Goal: Task Accomplishment & Management: Manage account settings

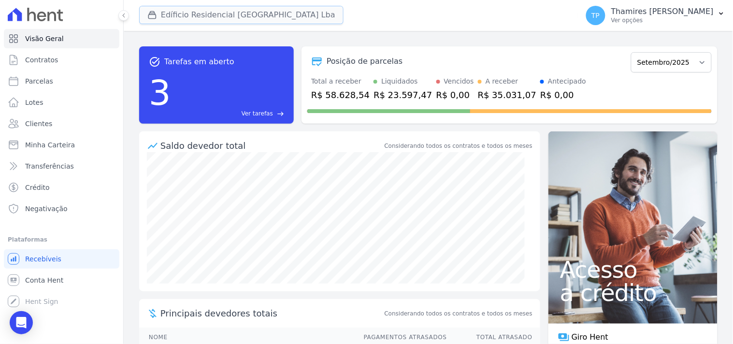
click at [187, 14] on button "Edíficio Residencial [GEOGRAPHIC_DATA] Lba" at bounding box center [241, 15] width 204 height 18
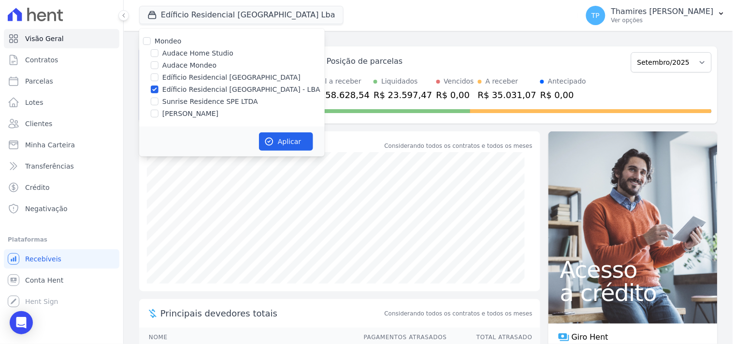
drag, startPoint x: 181, startPoint y: 66, endPoint x: 192, endPoint y: 85, distance: 21.9
click at [181, 65] on label "Audace Mondeo" at bounding box center [189, 65] width 54 height 10
click at [158, 65] on input "Audace Mondeo" at bounding box center [155, 65] width 8 height 8
checkbox input "true"
click at [192, 86] on label "Edíficio Residencial [GEOGRAPHIC_DATA] - LBA" at bounding box center [241, 90] width 158 height 10
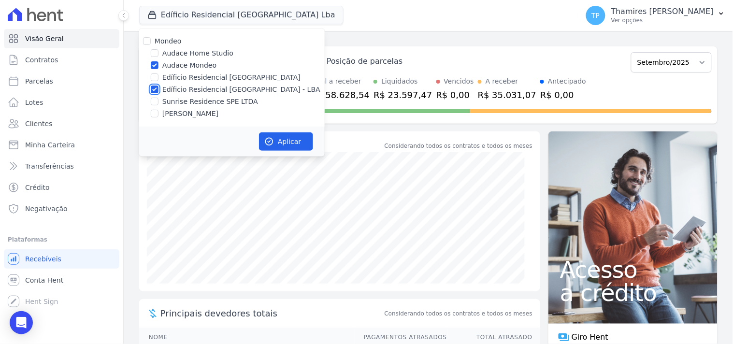
click at [158, 86] on input "Edíficio Residencial [GEOGRAPHIC_DATA] - LBA" at bounding box center [155, 90] width 8 height 8
checkbox input "false"
click at [193, 103] on label "Sunrise Residence SPE LTDA" at bounding box center [210, 102] width 96 height 10
click at [158, 103] on input "Sunrise Residence SPE LTDA" at bounding box center [155, 102] width 8 height 8
checkbox input "true"
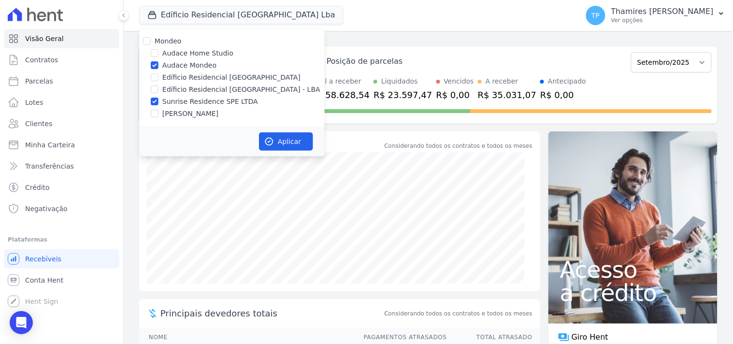
drag, startPoint x: 206, startPoint y: 115, endPoint x: 223, endPoint y: 119, distance: 17.5
click at [207, 115] on label "[PERSON_NAME]" at bounding box center [190, 114] width 56 height 10
click at [158, 115] on input "[PERSON_NAME]" at bounding box center [155, 114] width 8 height 8
checkbox input "true"
click at [284, 146] on button "Aplicar" at bounding box center [286, 141] width 54 height 18
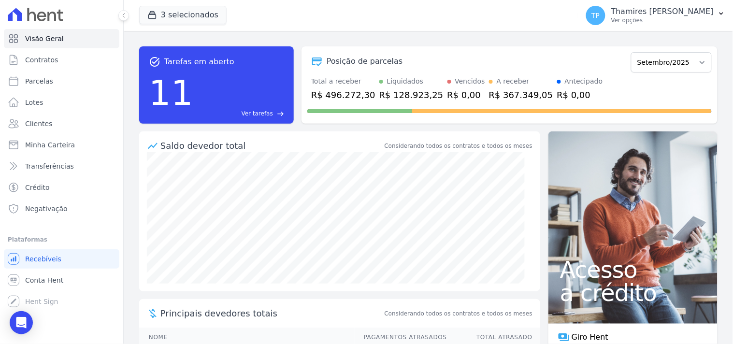
click at [79, 87] on link "Parcelas" at bounding box center [61, 81] width 115 height 19
select select
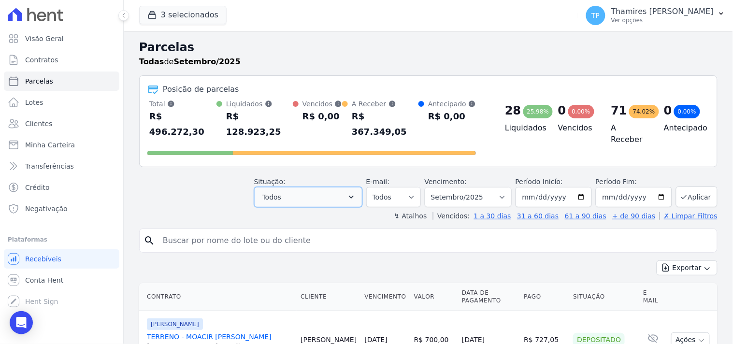
click at [292, 187] on button "Todos" at bounding box center [308, 197] width 108 height 20
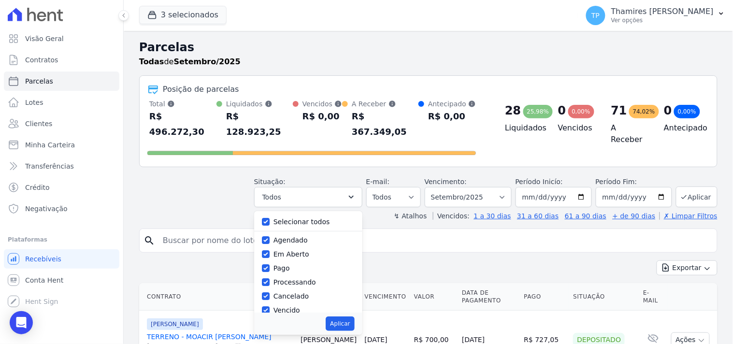
drag, startPoint x: 283, startPoint y: 203, endPoint x: 287, endPoint y: 250, distance: 46.6
click at [283, 218] on label "Selecionar todos" at bounding box center [301, 222] width 57 height 8
click at [270, 218] on input "Selecionar todos" at bounding box center [266, 222] width 8 height 8
checkbox input "false"
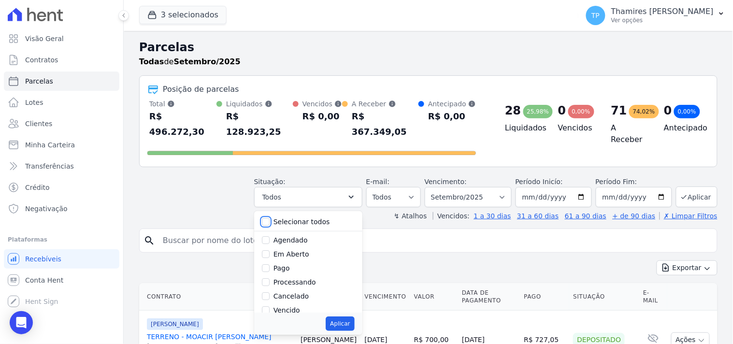
checkbox input "false"
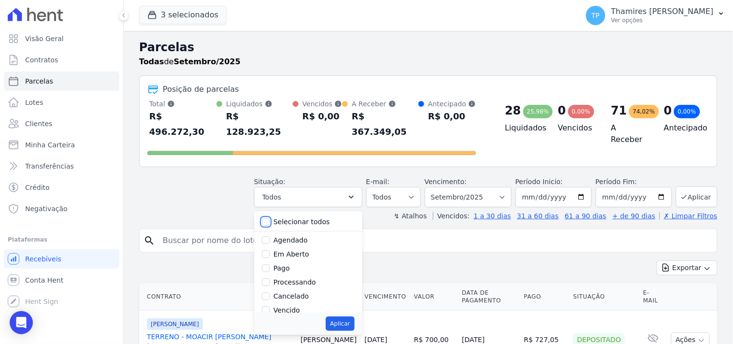
checkbox input "false"
click at [287, 264] on label "Pago" at bounding box center [281, 268] width 16 height 8
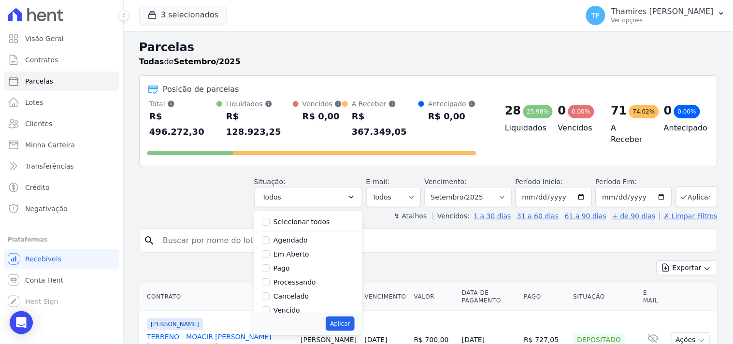
click at [270, 264] on input "Pago" at bounding box center [266, 268] width 8 height 8
checkbox input "true"
click at [300, 256] on label "Transferindo" at bounding box center [294, 260] width 42 height 8
click at [270, 256] on input "Transferindo" at bounding box center [266, 260] width 8 height 8
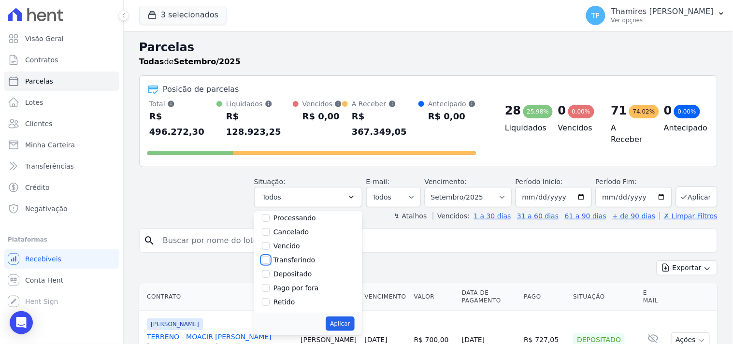
checkbox input "true"
click at [345, 316] on button "Aplicar" at bounding box center [340, 323] width 29 height 14
select select "paid"
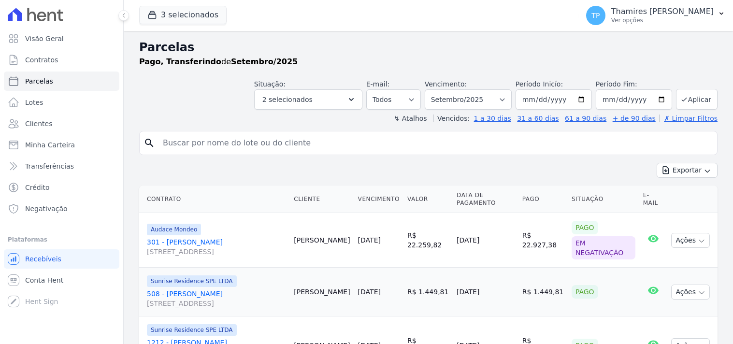
select select
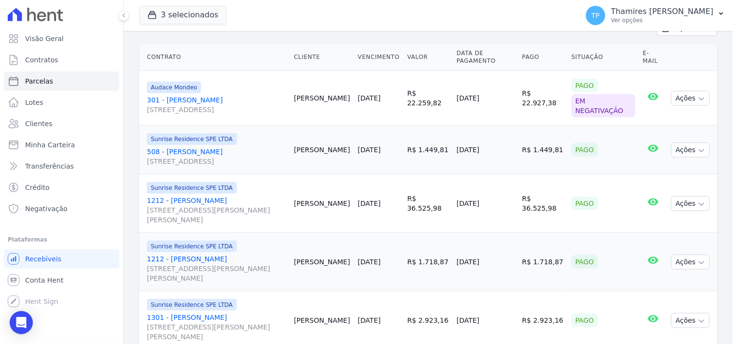
scroll to position [124, 0]
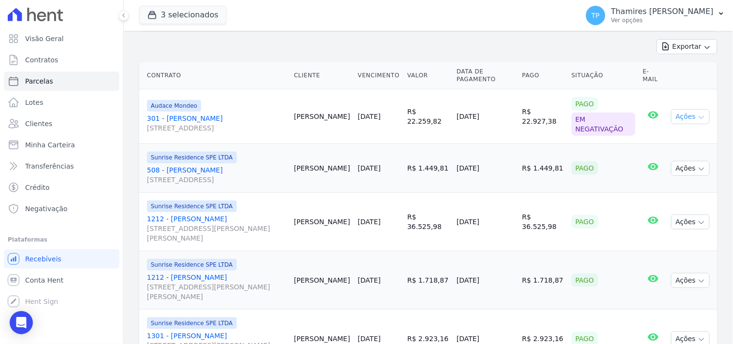
click at [684, 119] on button "Ações" at bounding box center [690, 116] width 39 height 15
click at [64, 205] on link "Negativação" at bounding box center [61, 208] width 115 height 19
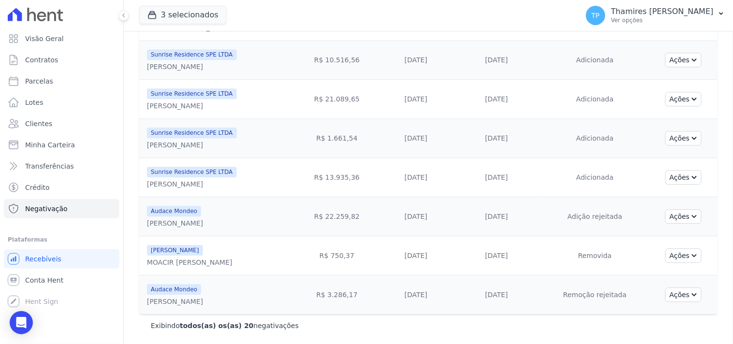
scroll to position [621, 0]
click at [673, 215] on button "Ações" at bounding box center [683, 216] width 37 height 14
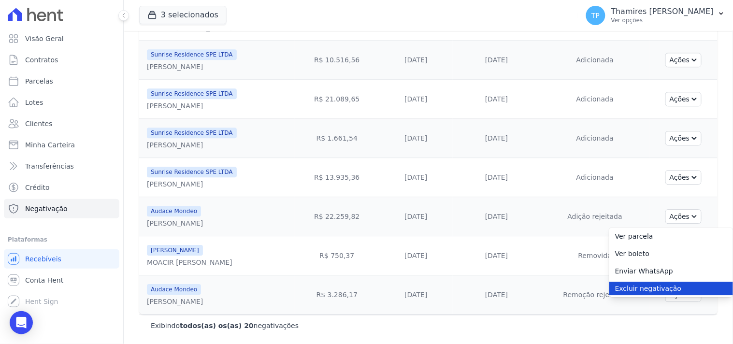
click at [645, 287] on link "Excluir negativação" at bounding box center [671, 289] width 124 height 14
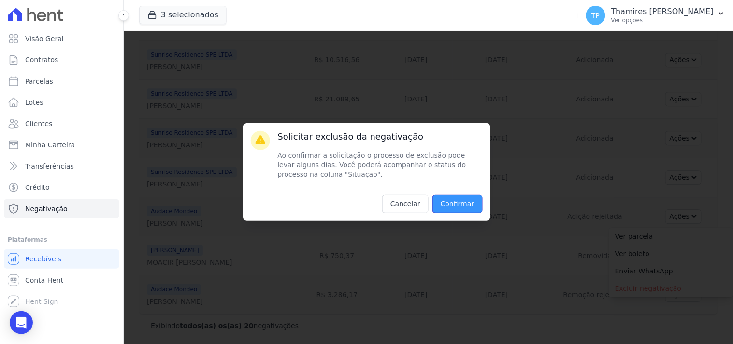
click at [460, 206] on input "Confirmar" at bounding box center [457, 204] width 50 height 18
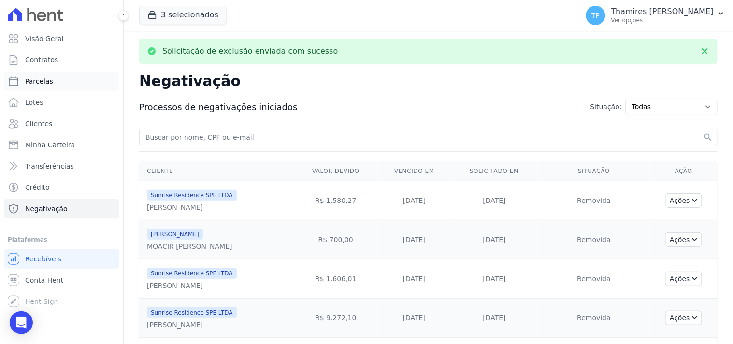
click at [57, 87] on link "Parcelas" at bounding box center [61, 81] width 115 height 19
select select
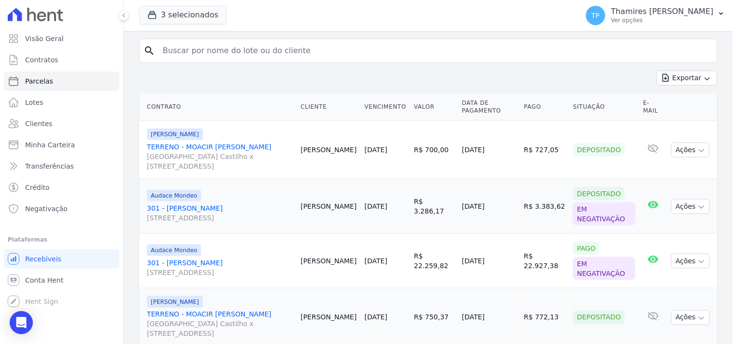
scroll to position [107, 0]
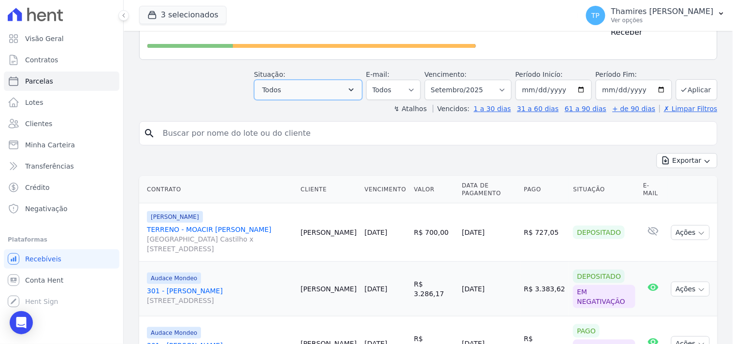
click at [308, 80] on button "Todos" at bounding box center [308, 90] width 108 height 20
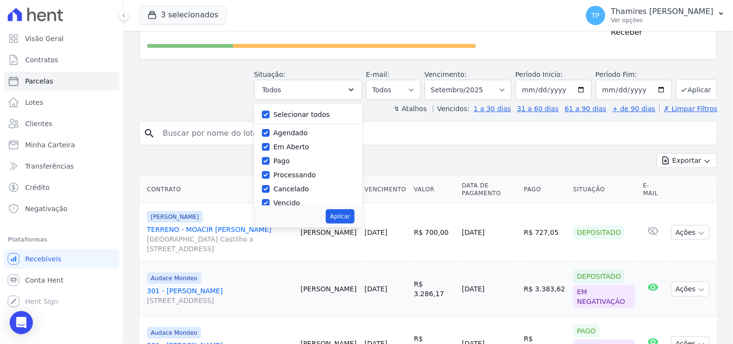
click at [303, 111] on label "Selecionar todos" at bounding box center [301, 115] width 57 height 8
click at [270, 111] on input "Selecionar todos" at bounding box center [266, 115] width 8 height 8
checkbox input "false"
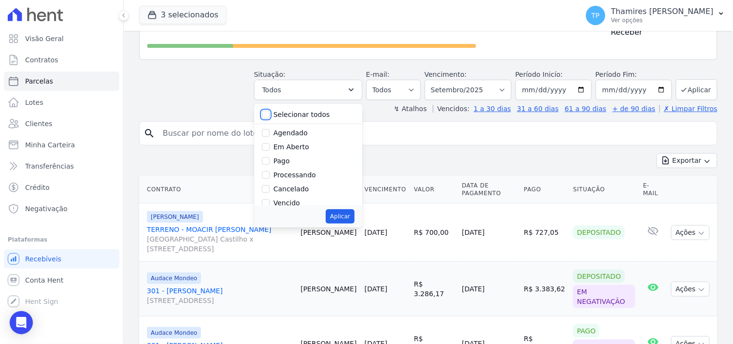
checkbox input "false"
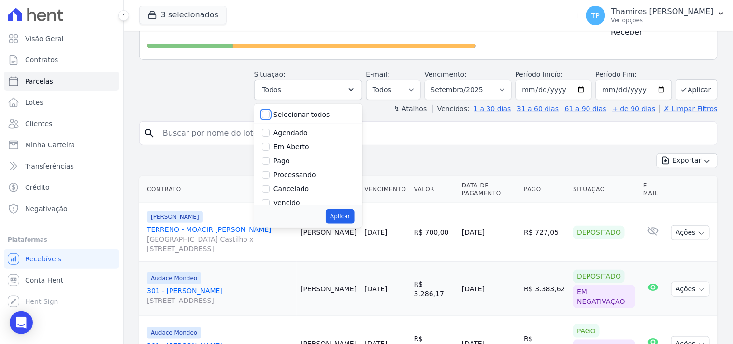
checkbox input "false"
click at [288, 103] on label "Pago" at bounding box center [281, 107] width 16 height 8
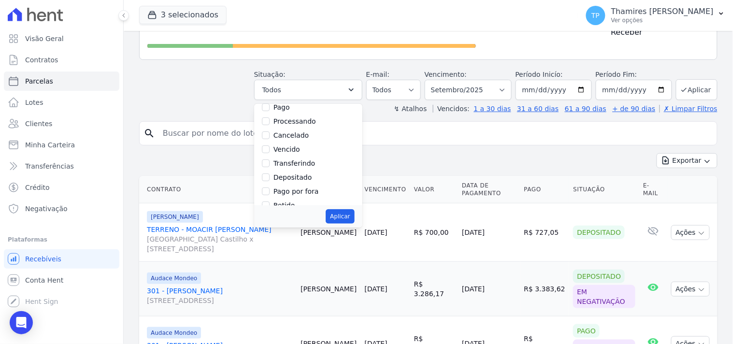
click at [270, 103] on input "Pago" at bounding box center [266, 107] width 8 height 8
checkbox input "true"
click at [309, 149] on label "Transferindo" at bounding box center [294, 153] width 42 height 8
click at [270, 149] on input "Transferindo" at bounding box center [266, 153] width 8 height 8
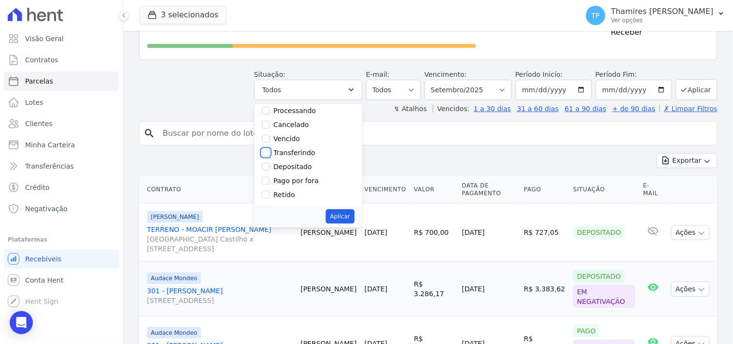
checkbox input "true"
click at [354, 209] on button "Aplicar" at bounding box center [340, 216] width 29 height 14
select select "paid"
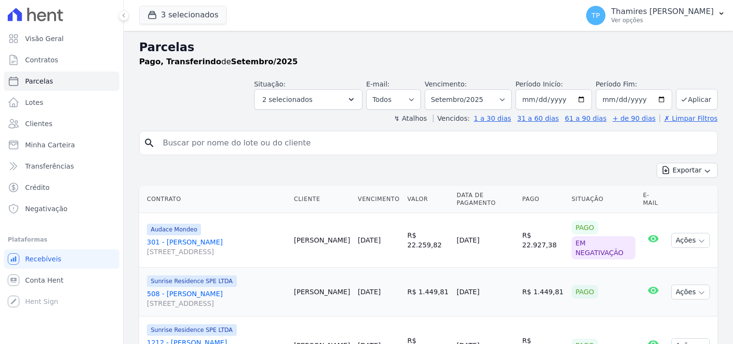
select select
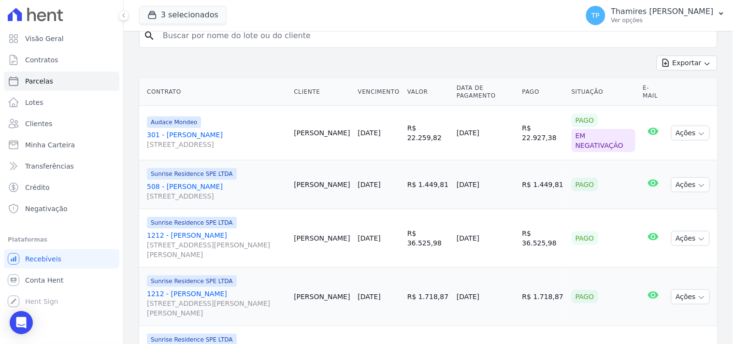
scroll to position [161, 0]
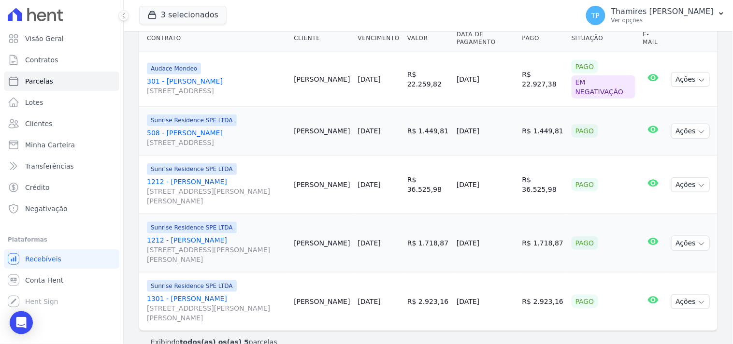
drag, startPoint x: 515, startPoint y: 134, endPoint x: 575, endPoint y: 133, distance: 60.4
click at [575, 133] on tr "Sunrise Residence SPE LTDA 508 - Nadir de Oliveira Gremaschi Avenida São Paulo …" at bounding box center [428, 131] width 578 height 49
click at [503, 154] on td "[DATE]" at bounding box center [486, 131] width 66 height 49
drag, startPoint x: 514, startPoint y: 192, endPoint x: 558, endPoint y: 192, distance: 44.5
click at [558, 192] on tr "Sunrise Residence SPE LTDA 1212 - Márcia Cristina André Rua Anacleto Luiz de Ol…" at bounding box center [428, 185] width 578 height 58
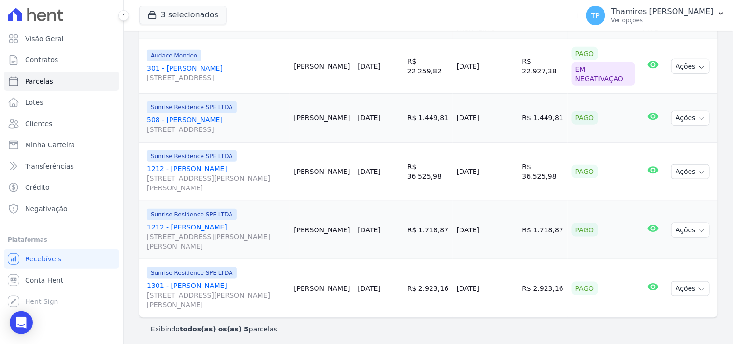
scroll to position [177, 0]
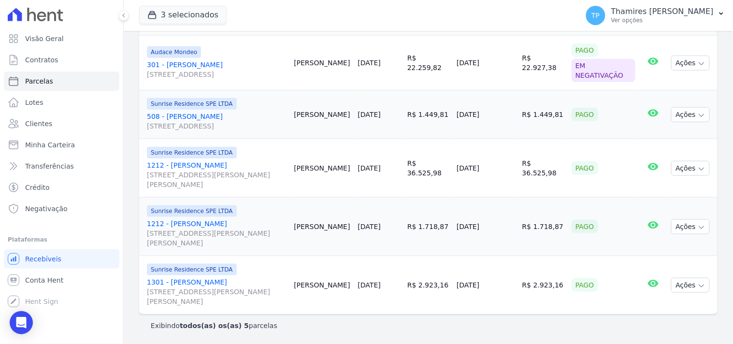
drag, startPoint x: 453, startPoint y: 229, endPoint x: 506, endPoint y: 225, distance: 53.7
click at [506, 225] on tr "Sunrise Residence SPE LTDA 1212 - Márcia Cristina André Rua Anacleto Luiz de Ol…" at bounding box center [428, 227] width 578 height 58
click at [500, 291] on td "[DATE]" at bounding box center [486, 285] width 66 height 58
drag, startPoint x: 506, startPoint y: 290, endPoint x: 561, endPoint y: 279, distance: 56.2
click at [561, 279] on tr "Sunrise Residence SPE LTDA 1301 - Joana Paula Marques Pata Rua Anacleto Luiz de…" at bounding box center [428, 285] width 578 height 58
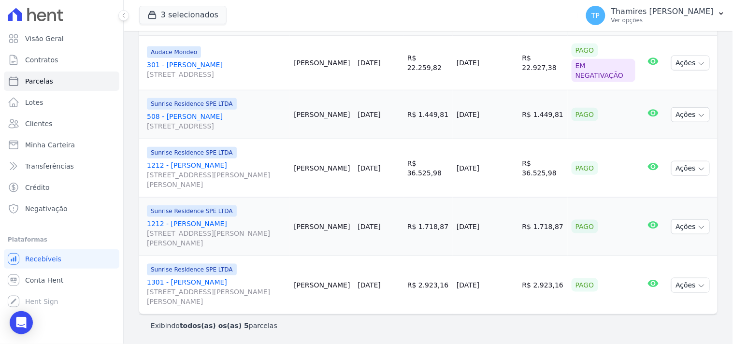
drag, startPoint x: 520, startPoint y: 185, endPoint x: 540, endPoint y: 180, distance: 20.5
click at [540, 180] on tr "Sunrise Residence SPE LTDA 1212 - Márcia Cristina André Rua Anacleto Luiz de Ol…" at bounding box center [428, 168] width 578 height 58
click at [551, 173] on td "R$ 36.525,98" at bounding box center [542, 168] width 49 height 58
drag, startPoint x: 555, startPoint y: 173, endPoint x: 477, endPoint y: 173, distance: 77.3
click at [477, 173] on tr "Sunrise Residence SPE LTDA 1212 - Márcia Cristina André Rua Anacleto Luiz de Ol…" at bounding box center [428, 168] width 578 height 58
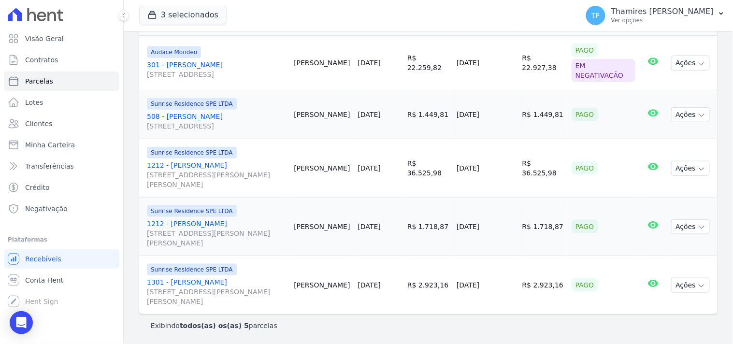
click at [523, 193] on td "R$ 36.525,98" at bounding box center [542, 168] width 49 height 58
drag, startPoint x: 543, startPoint y: 282, endPoint x: 562, endPoint y: 279, distance: 19.6
click at [562, 279] on tr "Sunrise Residence SPE LTDA 1301 - Joana Paula Marques Pata Rua Anacleto Luiz de…" at bounding box center [428, 285] width 578 height 58
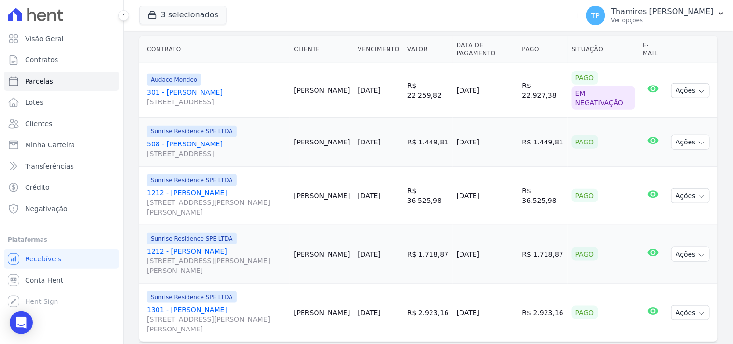
scroll to position [124, 0]
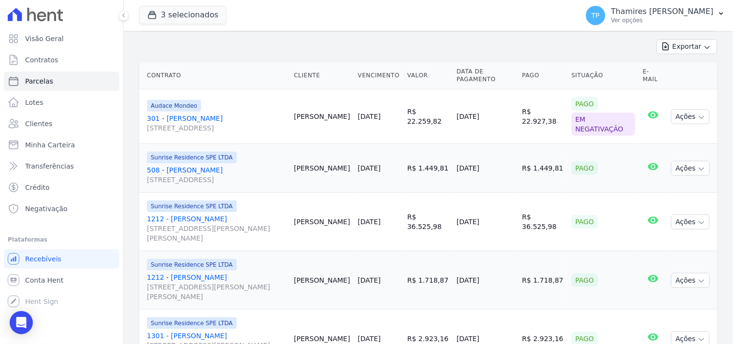
click at [375, 242] on td "[DATE]" at bounding box center [378, 222] width 49 height 58
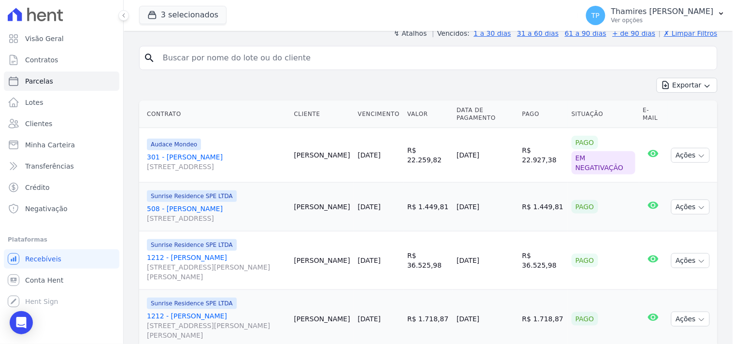
scroll to position [177, 0]
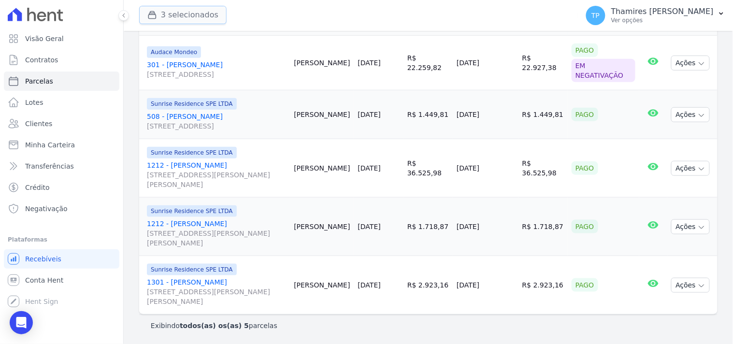
click at [195, 17] on button "3 selecionados" at bounding box center [182, 15] width 87 height 18
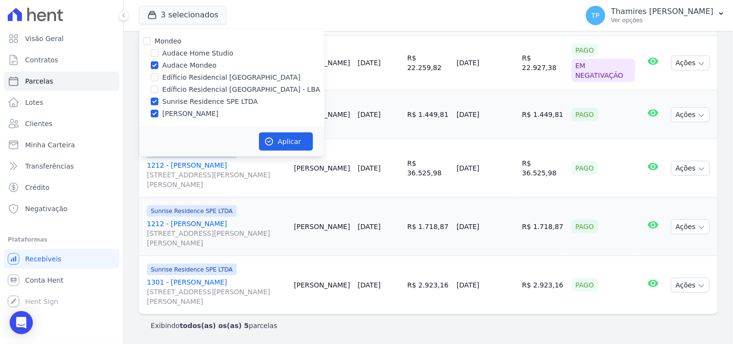
click at [221, 87] on label "Edíficio Residencial [GEOGRAPHIC_DATA] - LBA" at bounding box center [241, 90] width 158 height 10
click at [158, 87] on input "Edíficio Residencial [GEOGRAPHIC_DATA] - LBA" at bounding box center [155, 90] width 8 height 8
checkbox input "true"
click at [187, 68] on label "Audace Mondeo" at bounding box center [189, 65] width 54 height 10
click at [158, 68] on input "Audace Mondeo" at bounding box center [155, 65] width 8 height 8
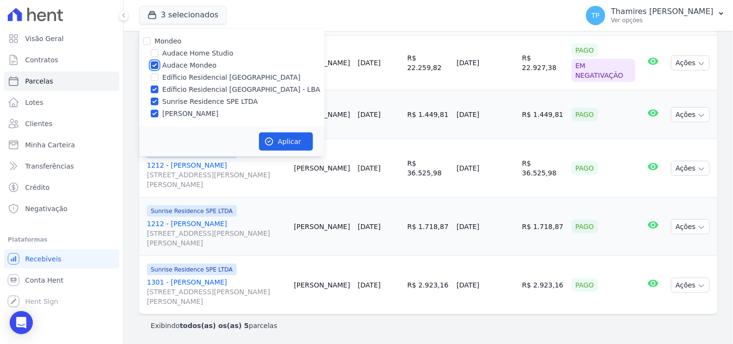
checkbox input "false"
click at [187, 102] on label "Sunrise Residence SPE LTDA" at bounding box center [210, 102] width 96 height 10
click at [158, 102] on input "Sunrise Residence SPE LTDA" at bounding box center [155, 102] width 8 height 8
checkbox input "false"
click at [189, 112] on label "[PERSON_NAME]" at bounding box center [190, 114] width 56 height 10
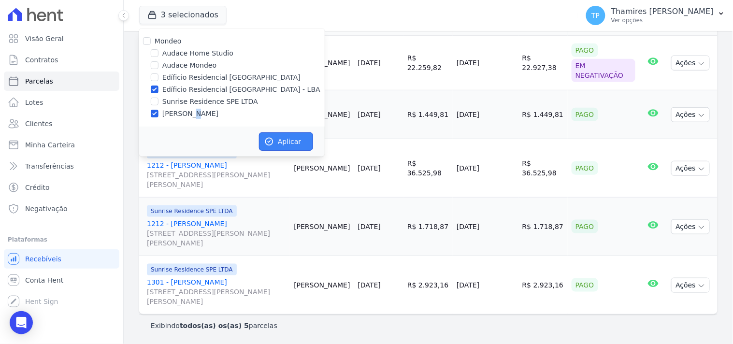
click at [272, 143] on icon "button" at bounding box center [269, 142] width 10 height 10
select select
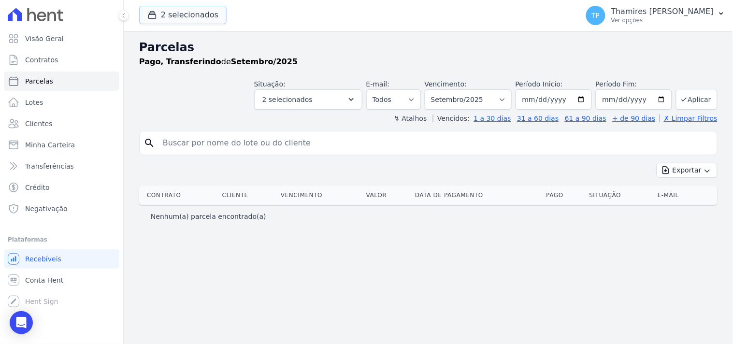
click at [189, 21] on button "2 selecionados" at bounding box center [182, 15] width 87 height 18
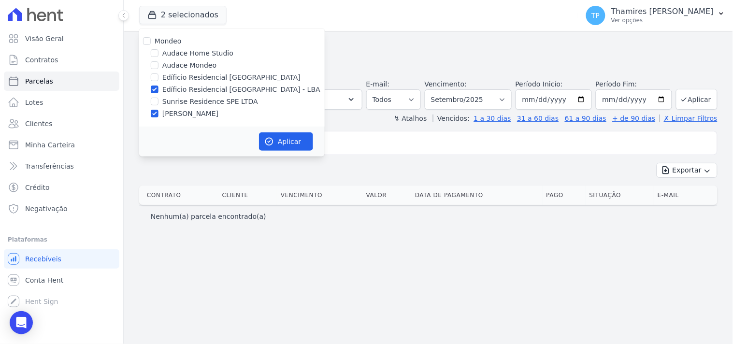
click at [183, 113] on label "[PERSON_NAME]" at bounding box center [190, 114] width 56 height 10
click at [177, 117] on label "[PERSON_NAME]" at bounding box center [190, 114] width 56 height 10
click at [158, 117] on input "[PERSON_NAME]" at bounding box center [155, 114] width 8 height 8
checkbox input "false"
click at [277, 140] on button "Aplicar" at bounding box center [286, 141] width 54 height 18
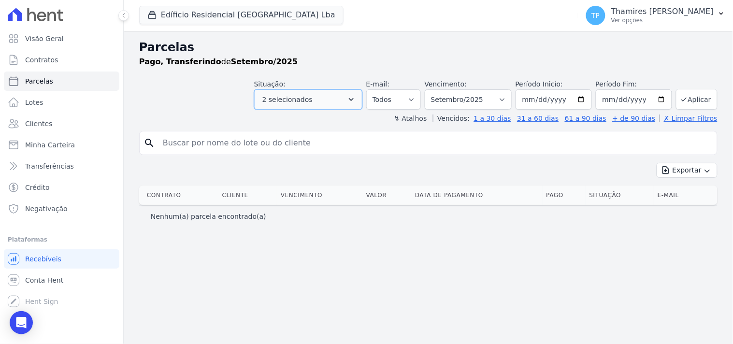
click at [340, 90] on button "2 selecionados" at bounding box center [308, 99] width 108 height 20
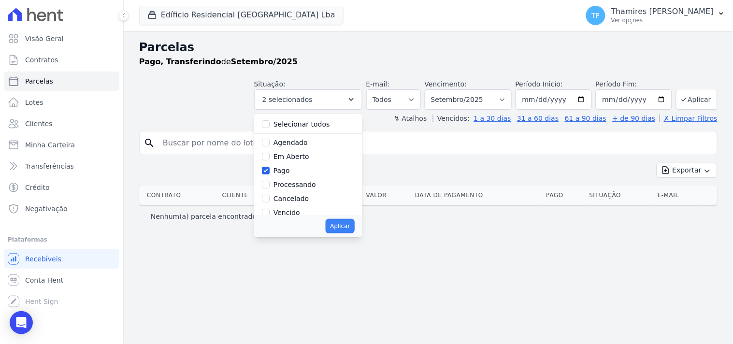
click at [353, 220] on button "Aplicar" at bounding box center [340, 226] width 29 height 14
select select "paid"
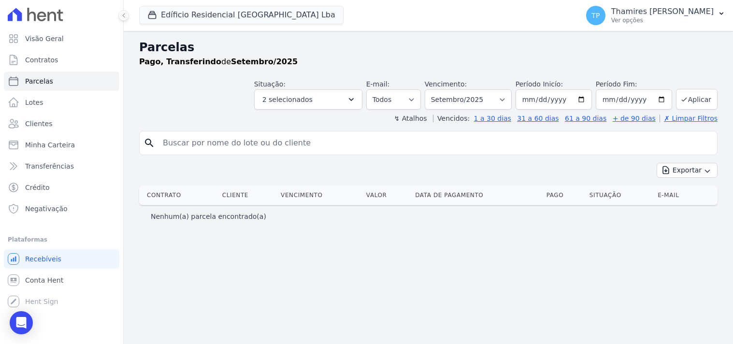
select select
